Goal: Information Seeking & Learning: Learn about a topic

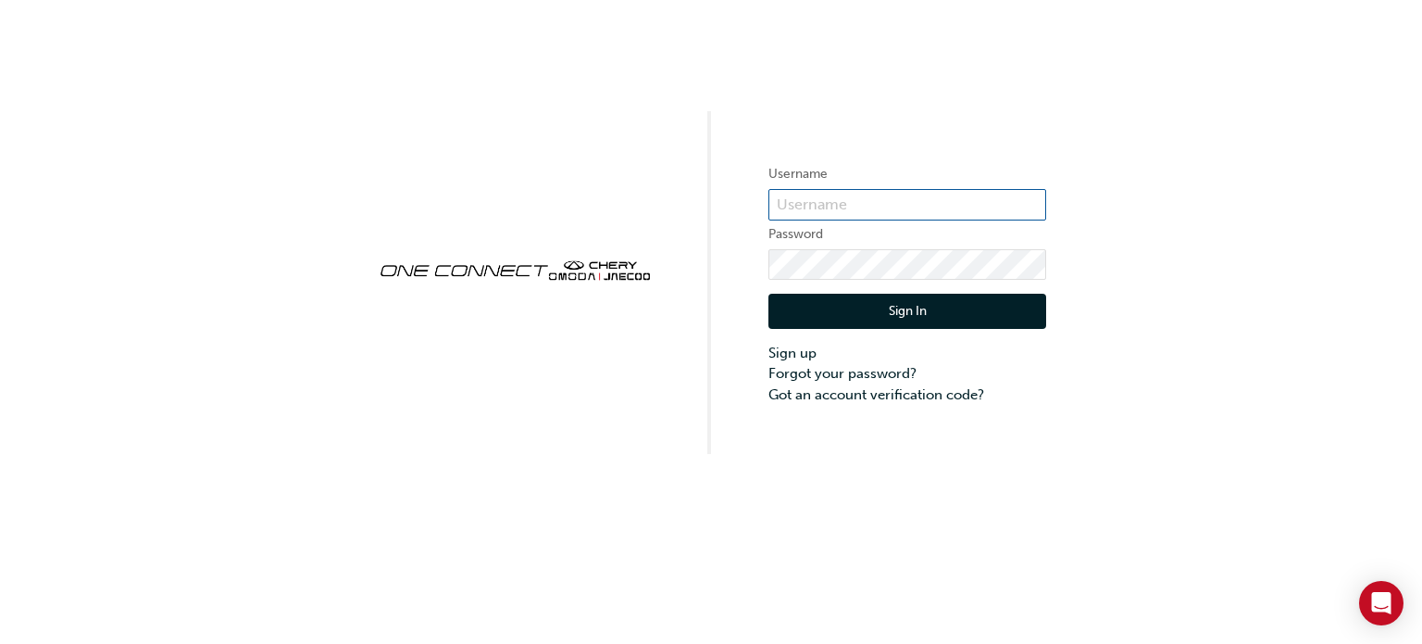
type input "CHAU1973"
click at [867, 314] on button "Sign In" at bounding box center [908, 311] width 278 height 35
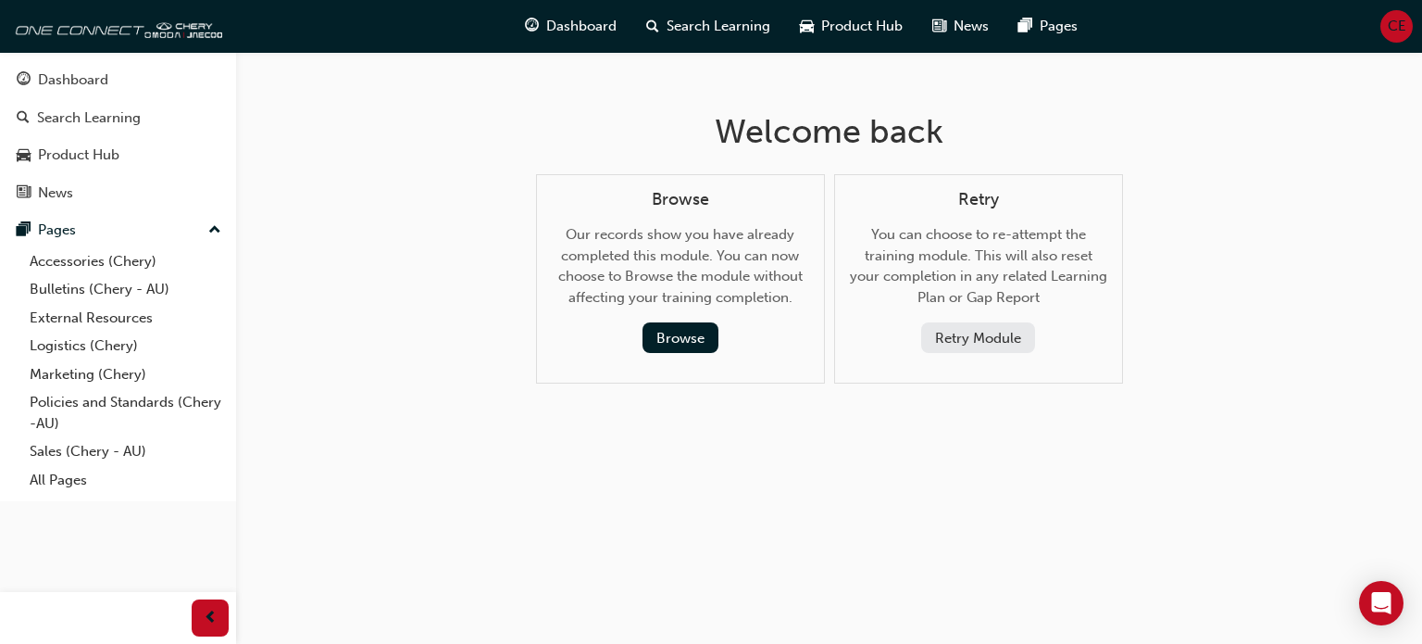
click at [967, 334] on button "Retry Module" at bounding box center [978, 337] width 114 height 31
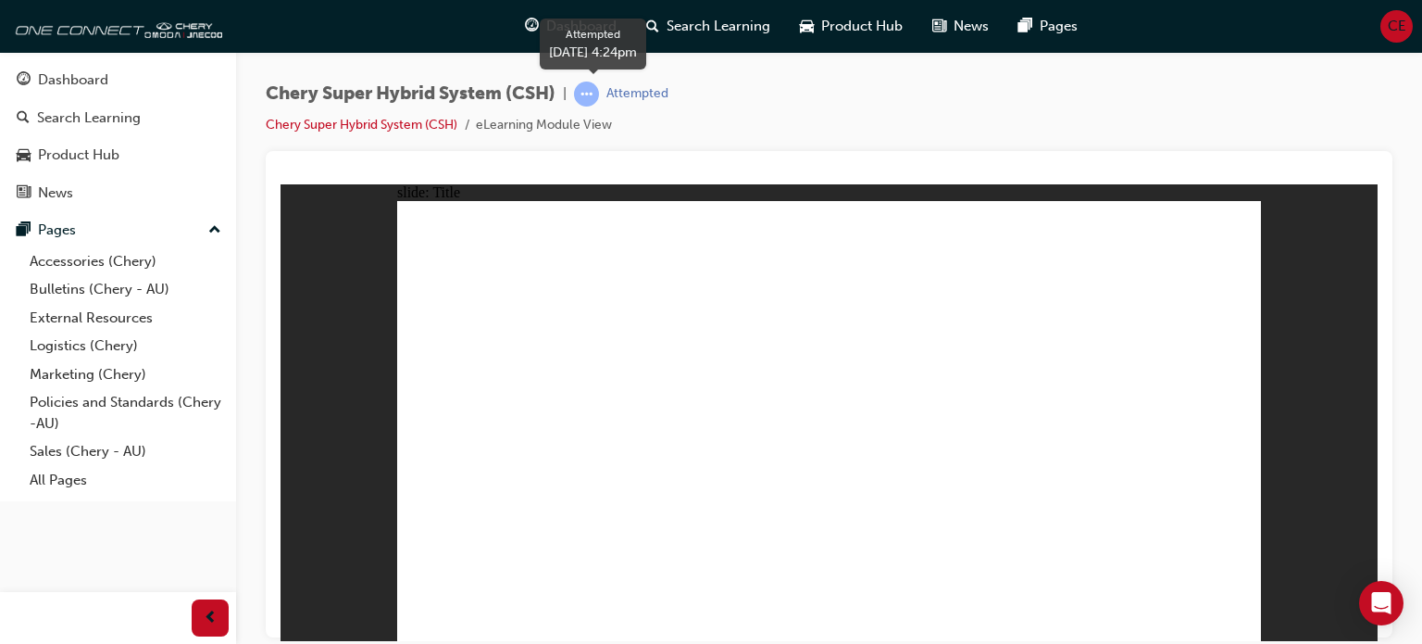
click at [598, 94] on span "learningRecordVerb_ATTEMPT-icon" at bounding box center [586, 93] width 25 height 25
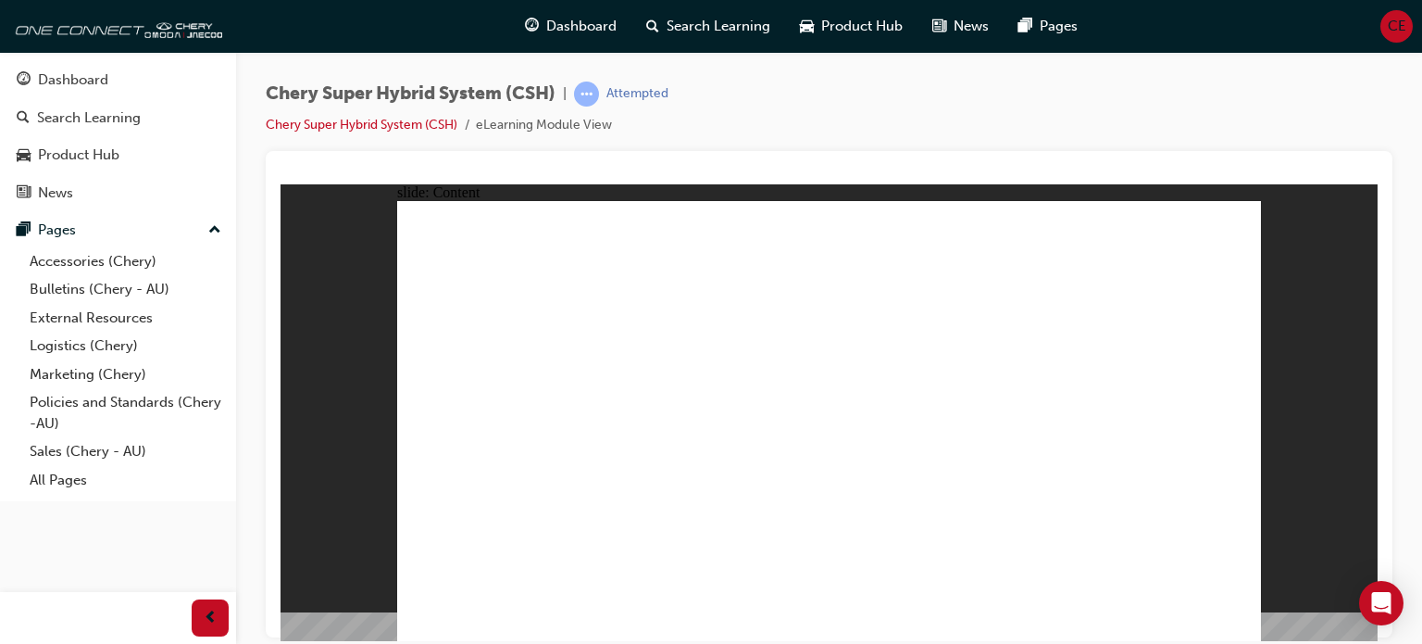
radio input "true"
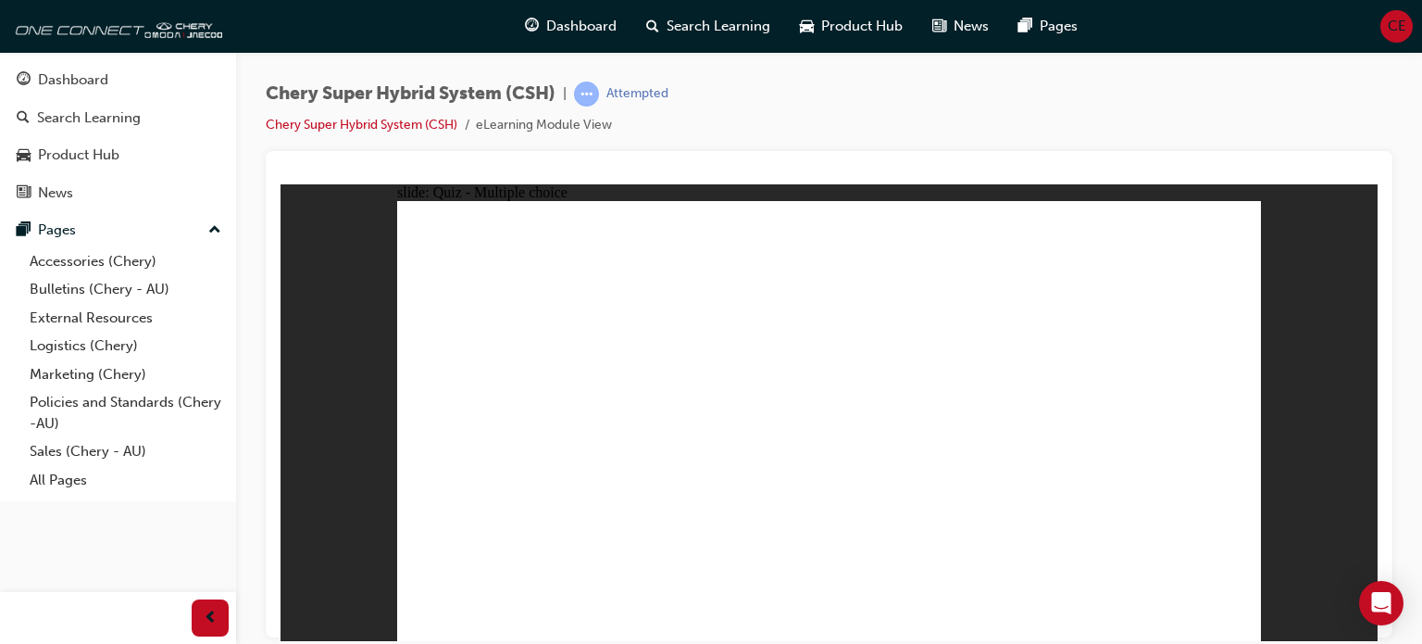
radio input "true"
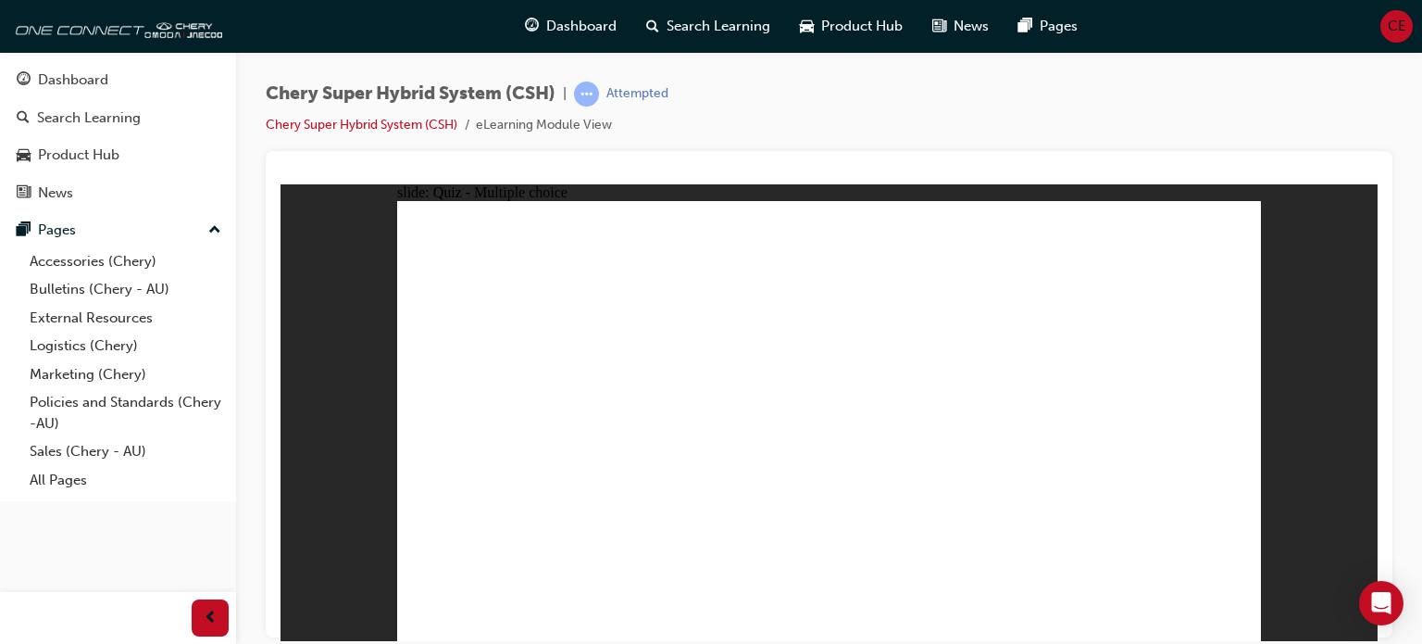
radio input "true"
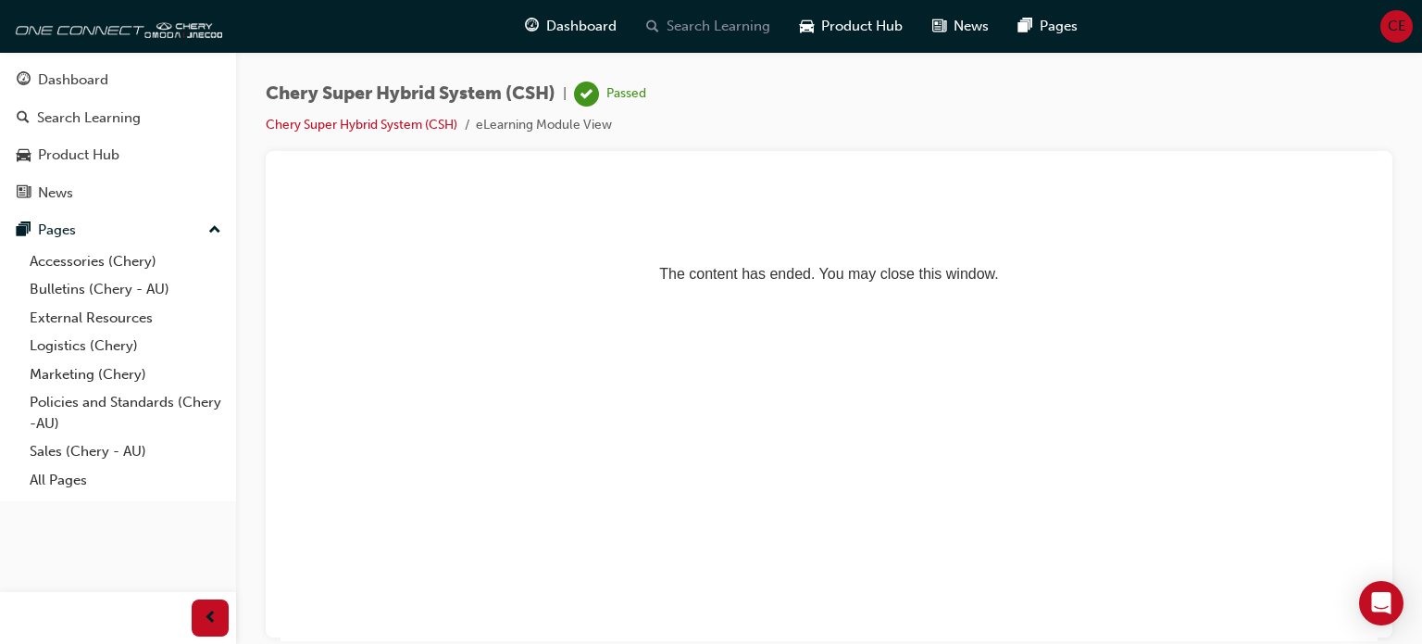
click at [704, 31] on span "Search Learning" at bounding box center [719, 26] width 104 height 21
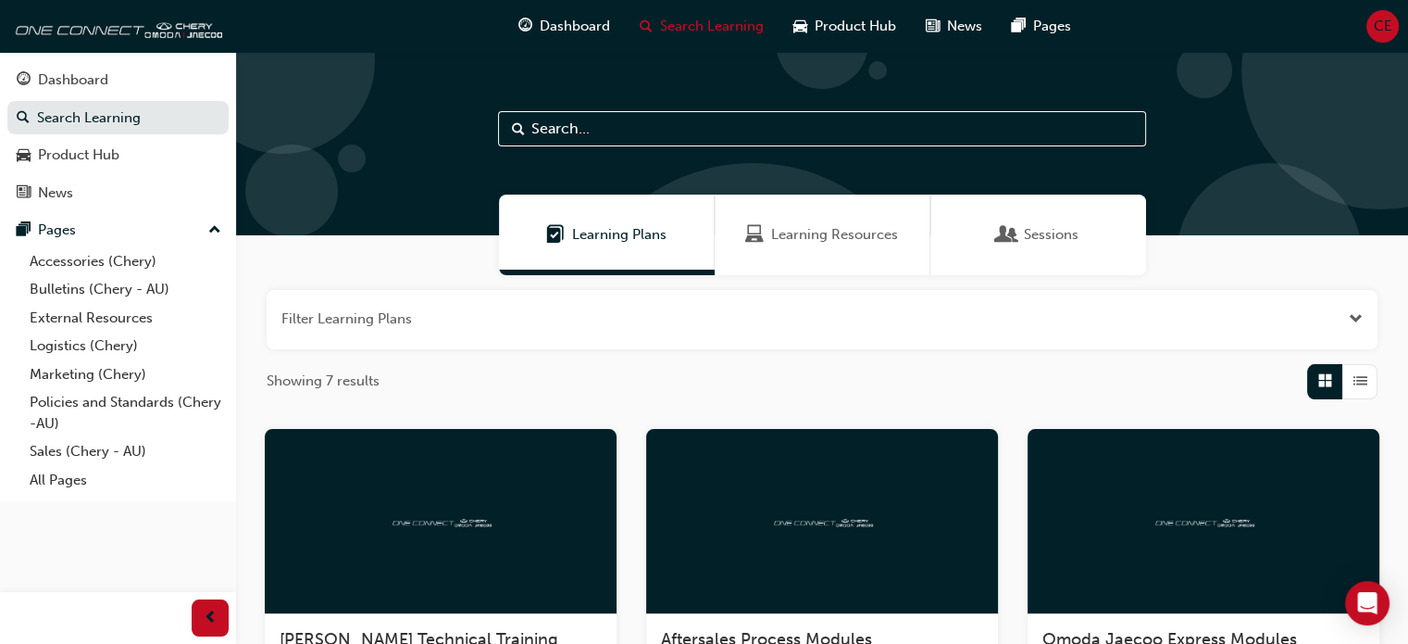
click at [800, 238] on span "Learning Resources" at bounding box center [834, 234] width 127 height 21
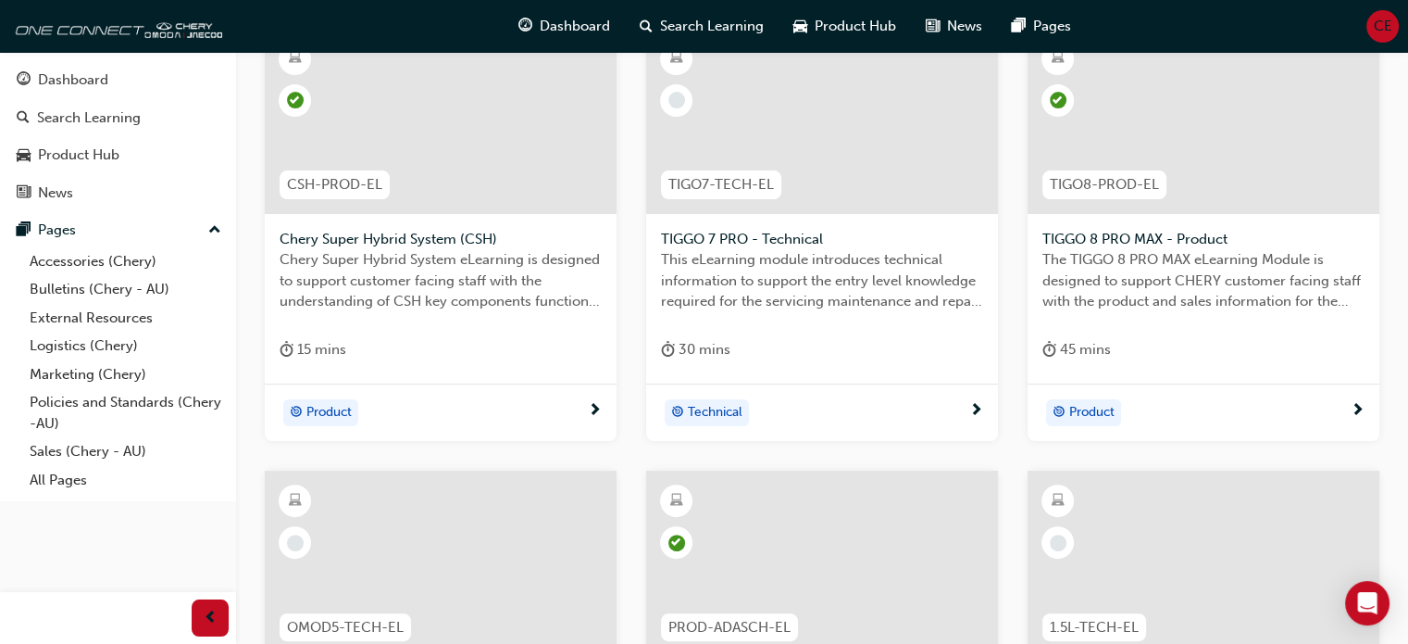
scroll to position [278, 0]
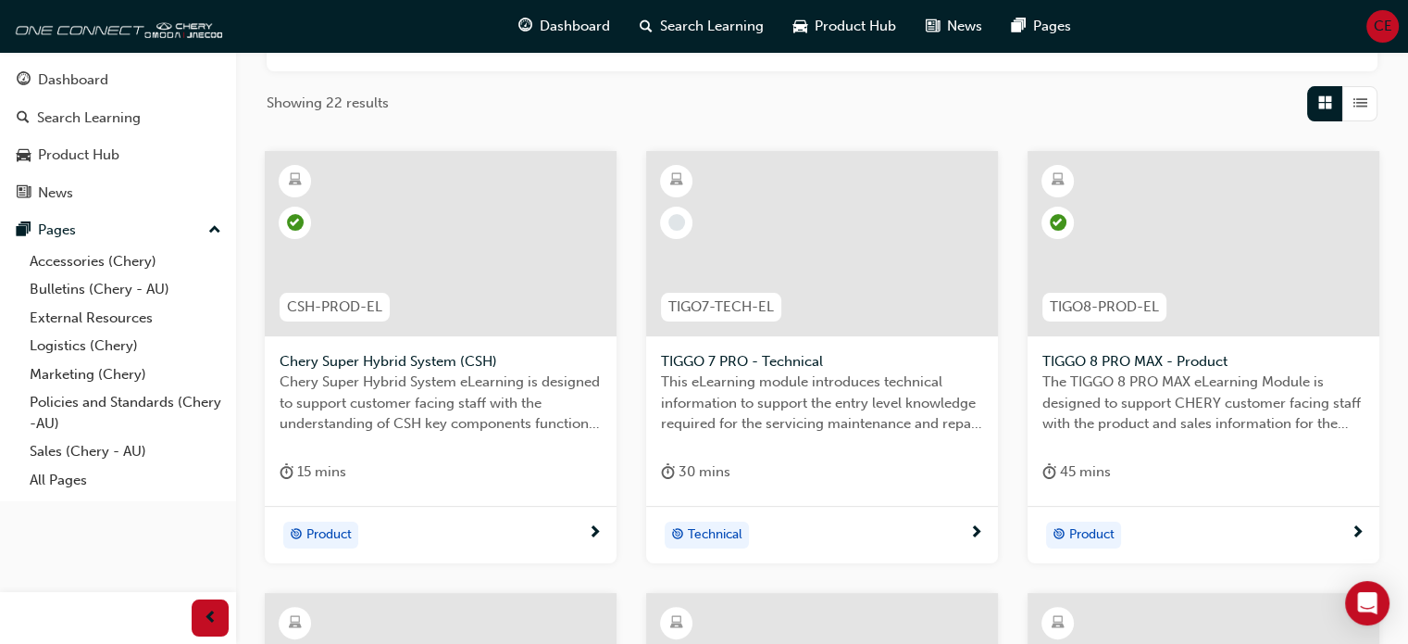
click at [344, 529] on span "Product" at bounding box center [329, 534] width 45 height 21
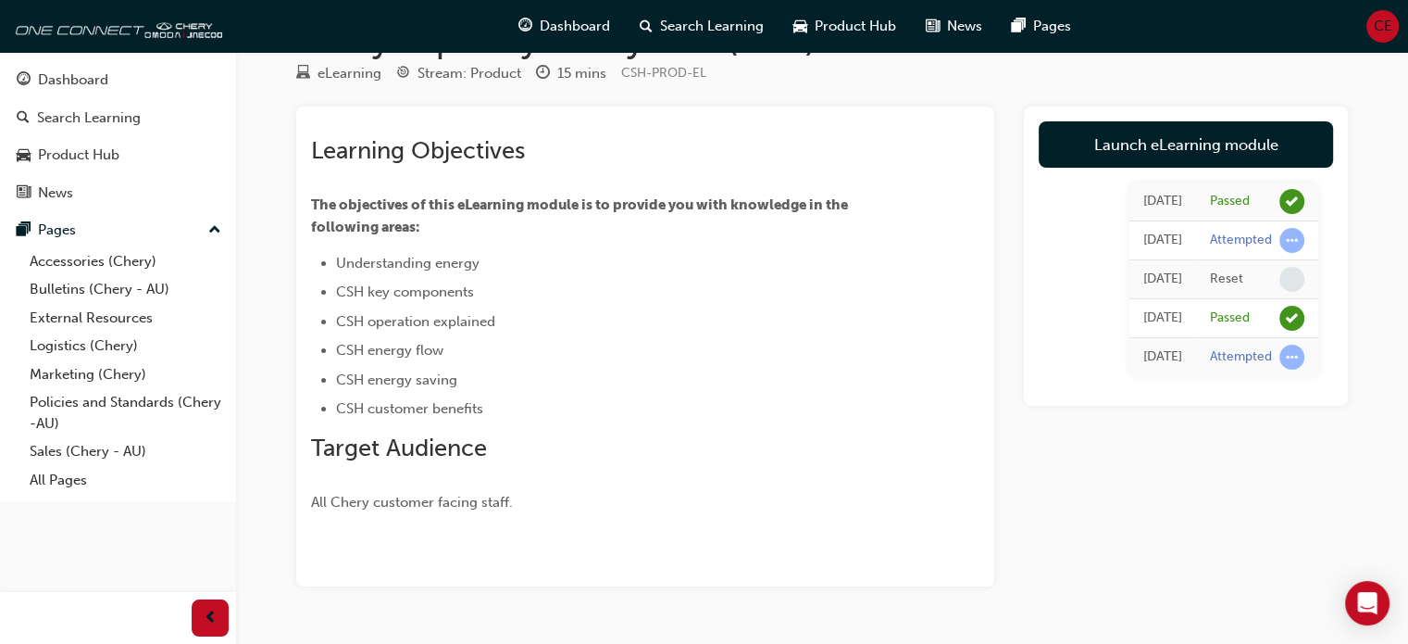
scroll to position [93, 0]
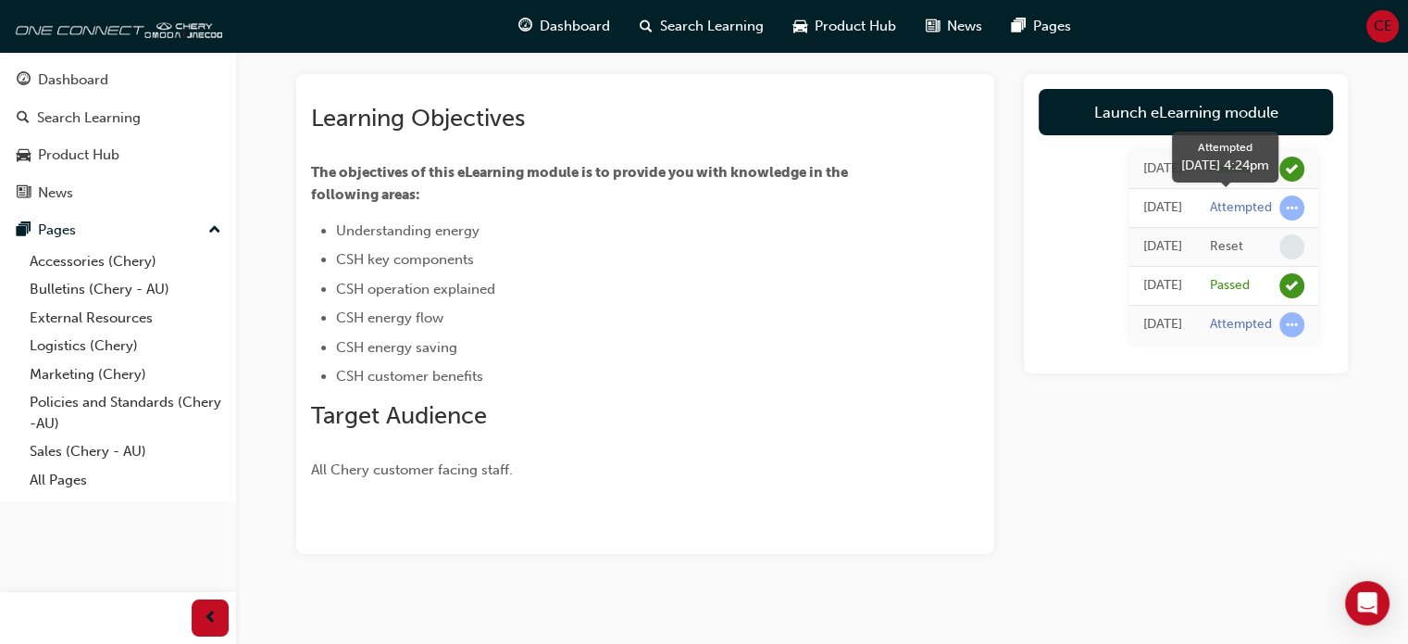
click at [1295, 206] on span "learningRecordVerb_ATTEMPT-icon" at bounding box center [1292, 207] width 25 height 25
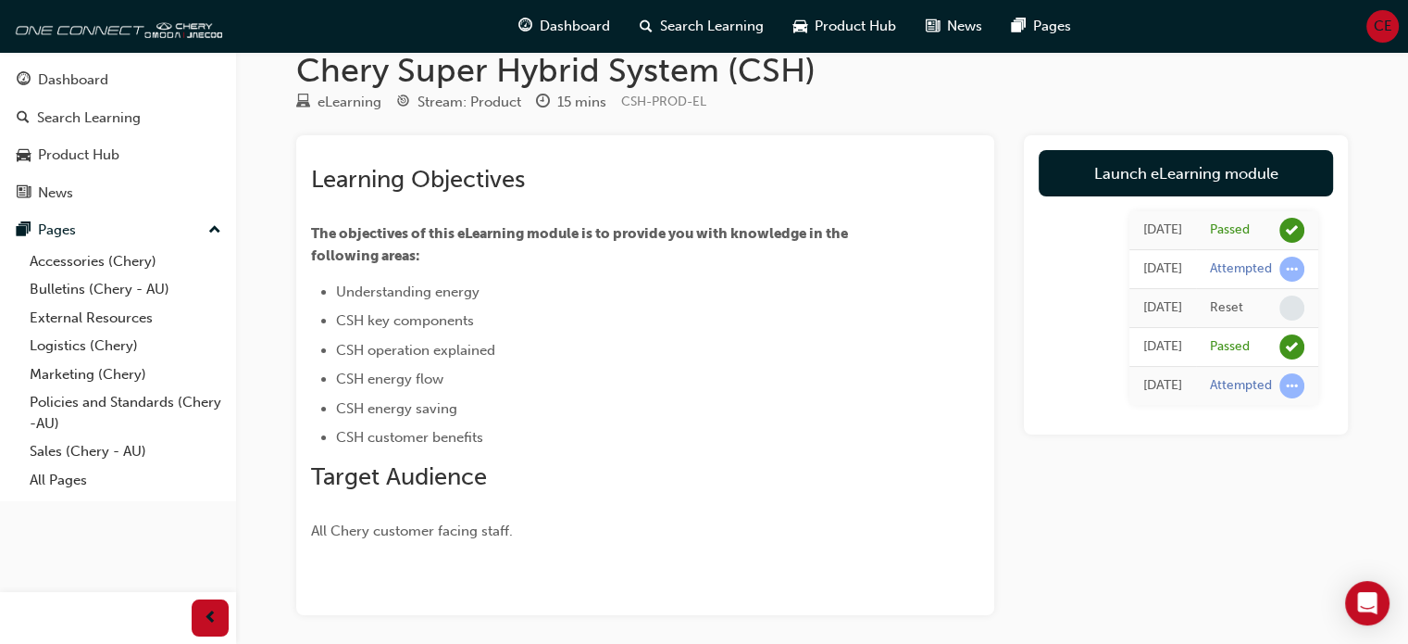
scroll to position [0, 0]
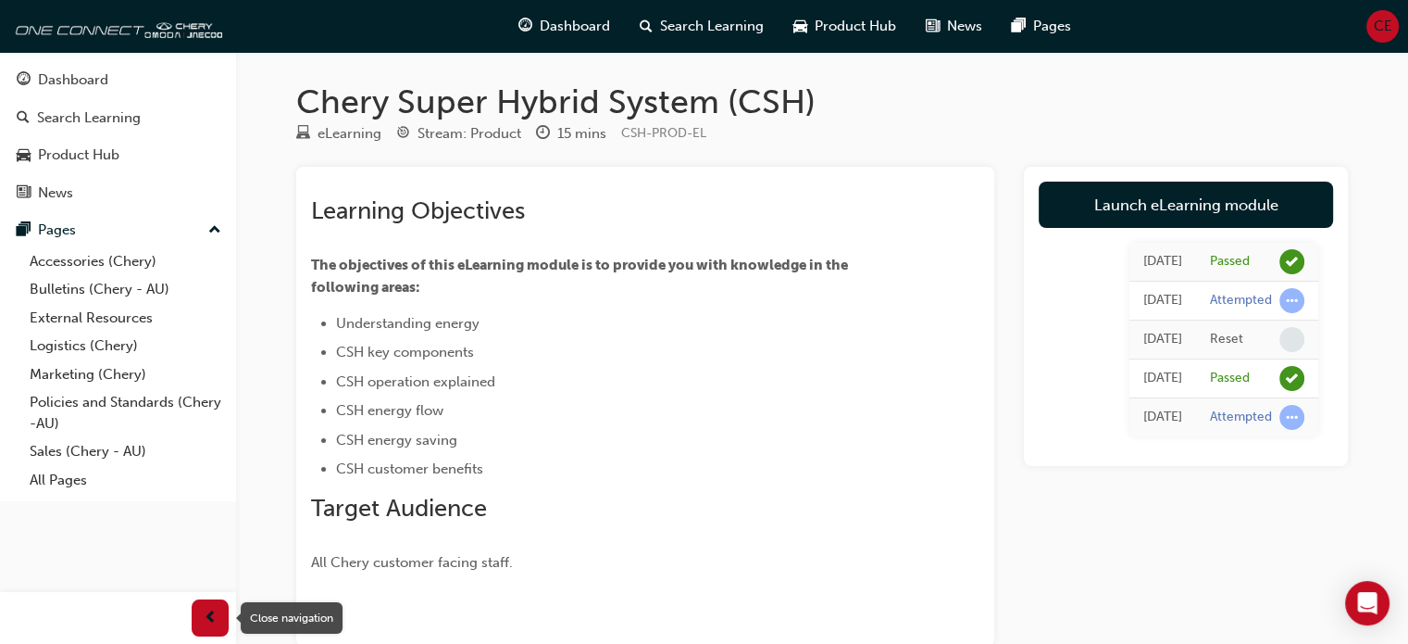
click at [206, 615] on span "prev-icon" at bounding box center [211, 618] width 14 height 23
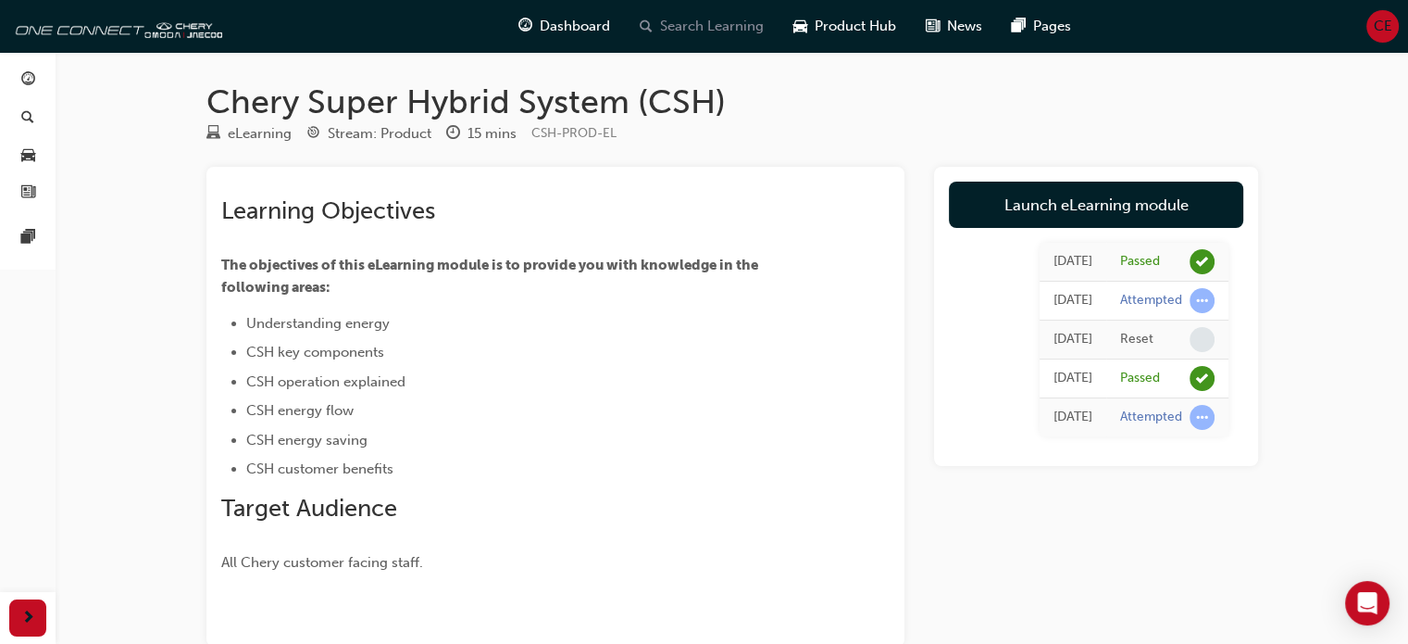
click at [736, 24] on span "Search Learning" at bounding box center [712, 26] width 104 height 21
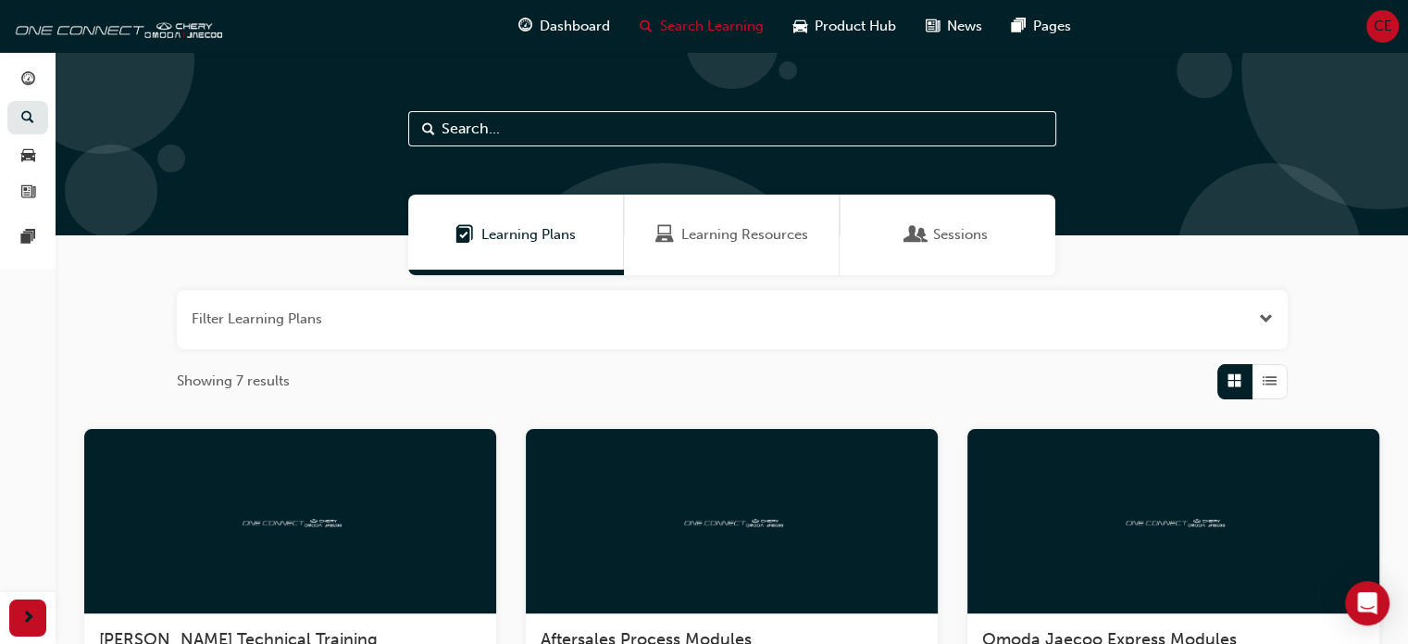
click at [730, 229] on span "Learning Resources" at bounding box center [745, 234] width 127 height 21
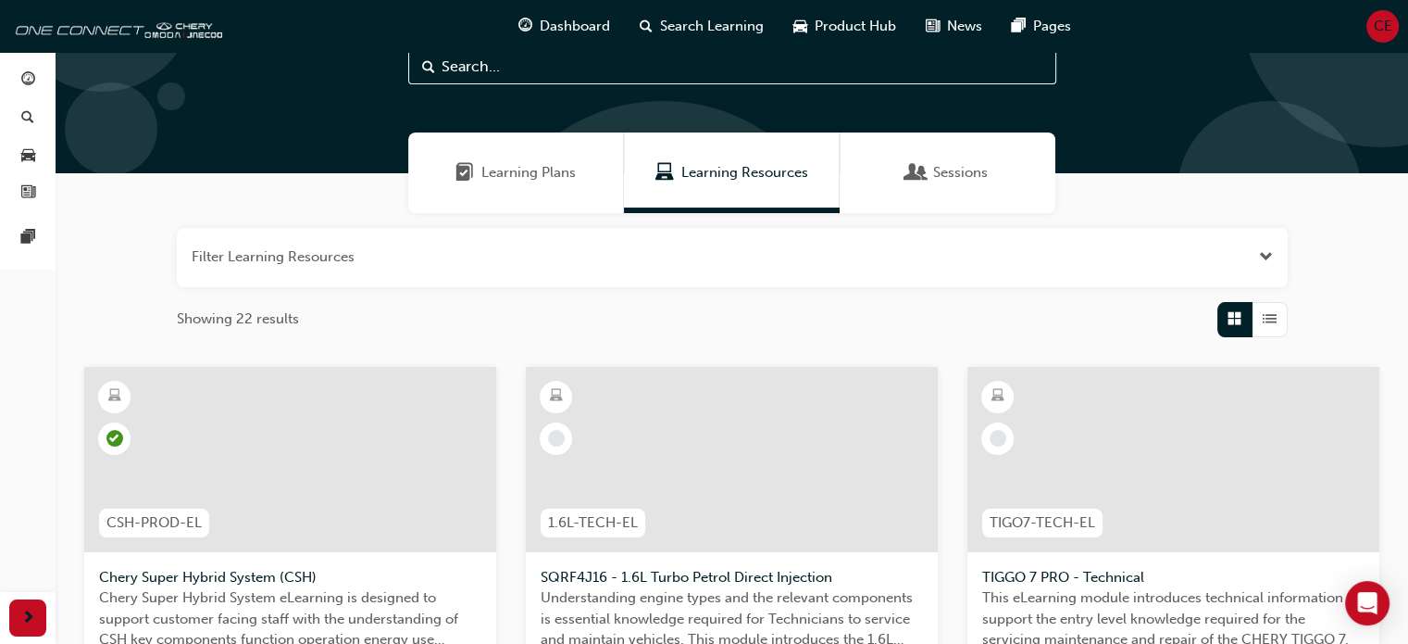
scroll to position [185, 0]
